Goal: Find specific page/section: Find specific page/section

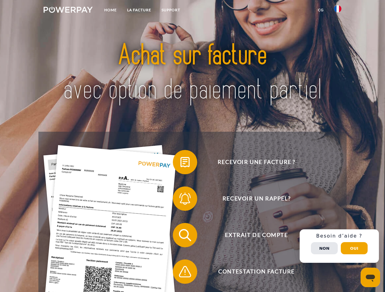
click at [68, 11] on img at bounding box center [68, 10] width 49 height 6
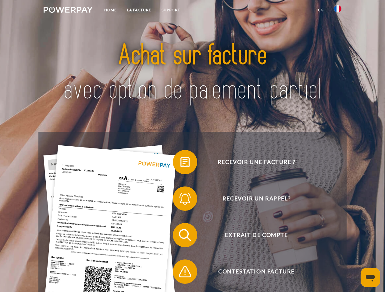
click at [337, 11] on img at bounding box center [337, 8] width 7 height 7
click at [320, 10] on link "CG" at bounding box center [320, 10] width 16 height 11
click at [180, 164] on span at bounding box center [175, 162] width 30 height 30
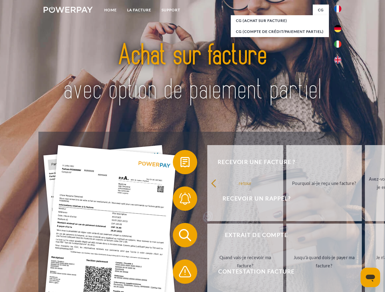
click at [207, 200] on link "retour" at bounding box center [245, 183] width 76 height 76
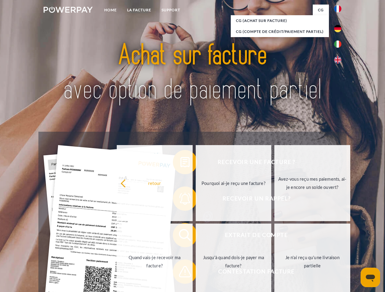
click at [180, 237] on span at bounding box center [175, 235] width 30 height 30
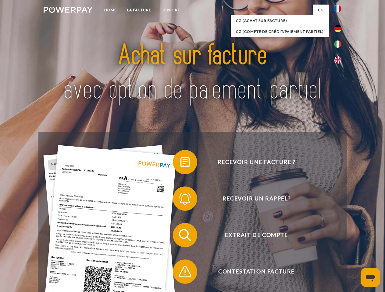
click at [180, 273] on span at bounding box center [175, 272] width 30 height 30
click at [339, 246] on div "Recevoir une facture ? Recevoir un rappel? Extrait de compte retour" at bounding box center [192, 254] width 308 height 244
click at [324, 248] on span "Extrait de compte" at bounding box center [256, 235] width 149 height 24
click at [354, 249] on header "Home LA FACTURE Support" at bounding box center [192, 210] width 385 height 421
